Goal: Task Accomplishment & Management: Manage account settings

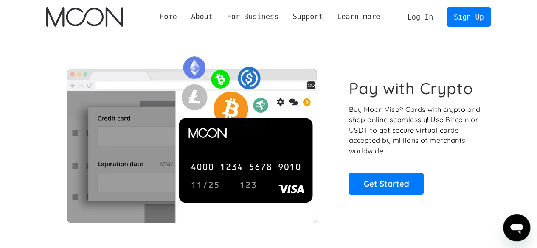
click at [433, 12] on link "Log In" at bounding box center [421, 17] width 40 height 19
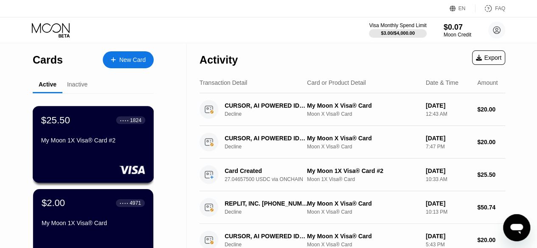
click at [94, 134] on div "$25.50 ● ● ● ● 1824 My Moon 1X Visa® Card #2" at bounding box center [93, 131] width 104 height 33
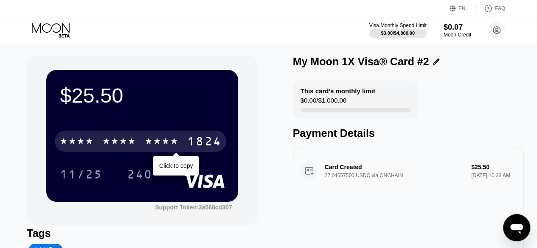
click at [152, 134] on div "* * * * * * * * * * * * 1824" at bounding box center [141, 141] width 172 height 21
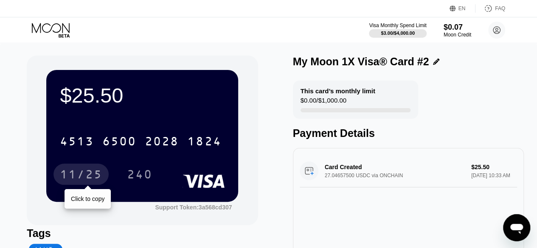
click at [80, 180] on div "11/25" at bounding box center [81, 176] width 42 height 14
